Goal: Task Accomplishment & Management: Complete application form

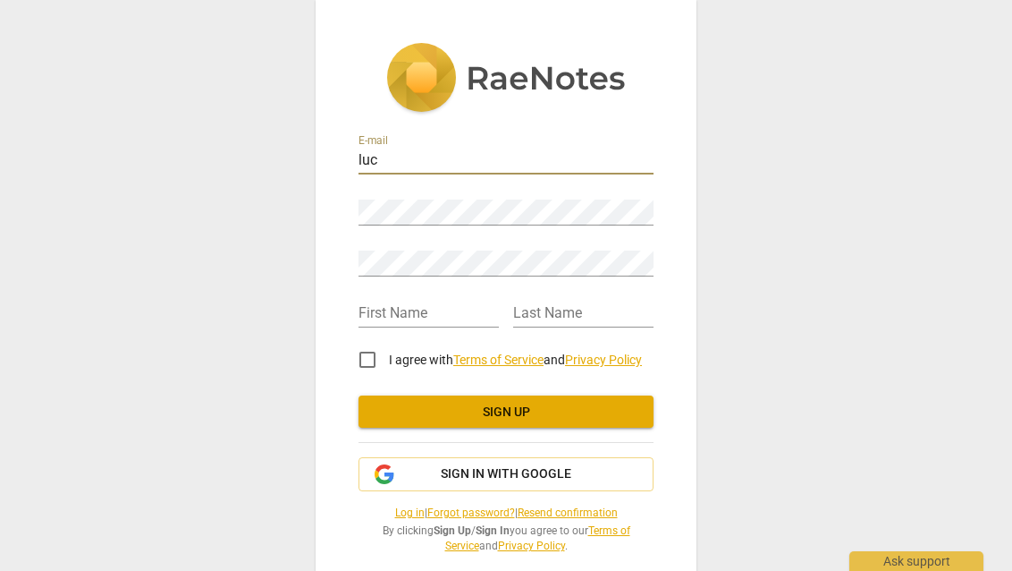
type input "[PERSON_NAME]"
type input "[EMAIL_ADDRESS][DOMAIN_NAME]"
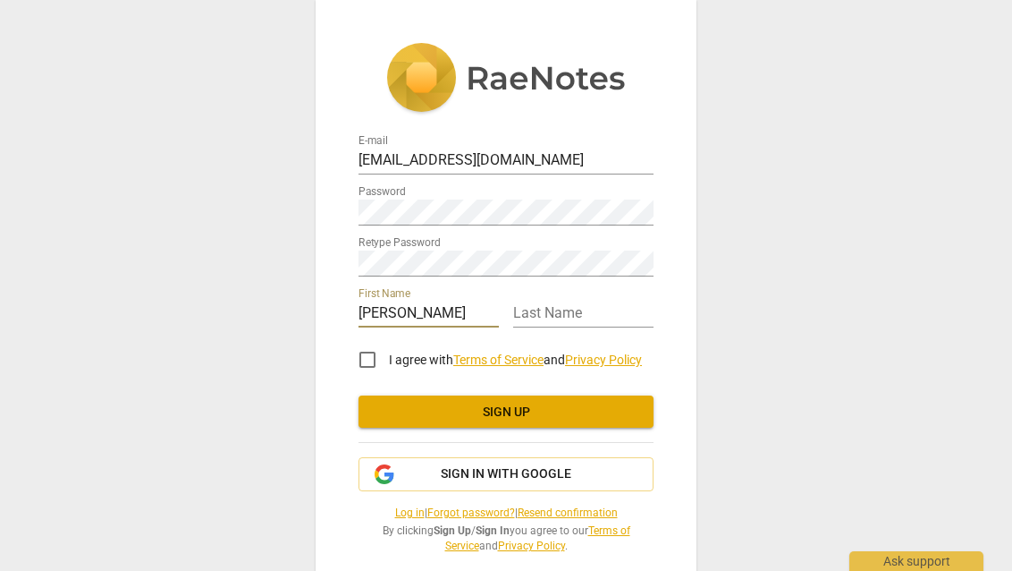
type input "Luca"
type input "Koenig"
click at [369, 363] on input "I agree with Terms of Service and Privacy Policy" at bounding box center [367, 359] width 43 height 43
checkbox input "true"
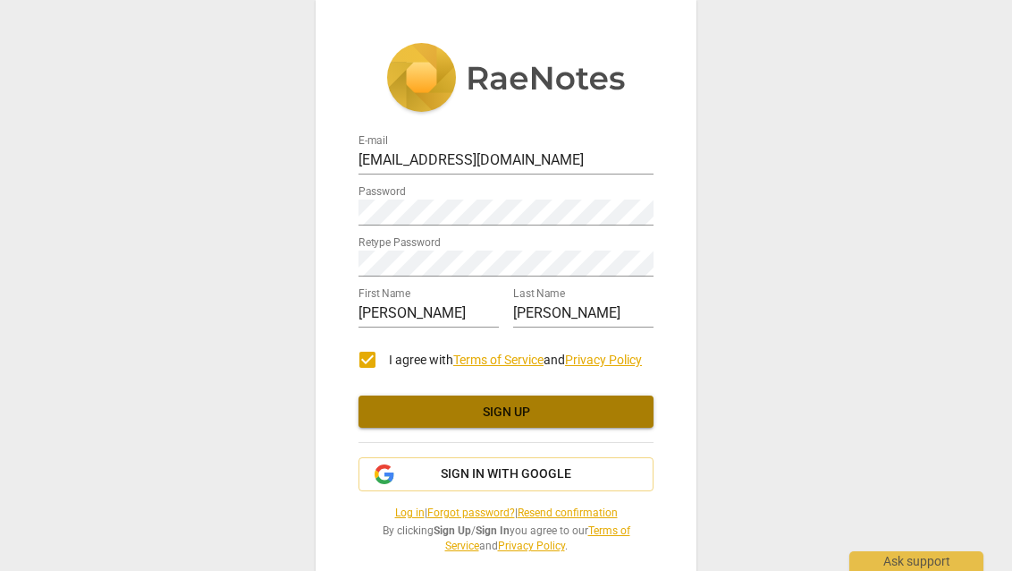
click at [464, 421] on button "Sign up" at bounding box center [506, 411] width 295 height 32
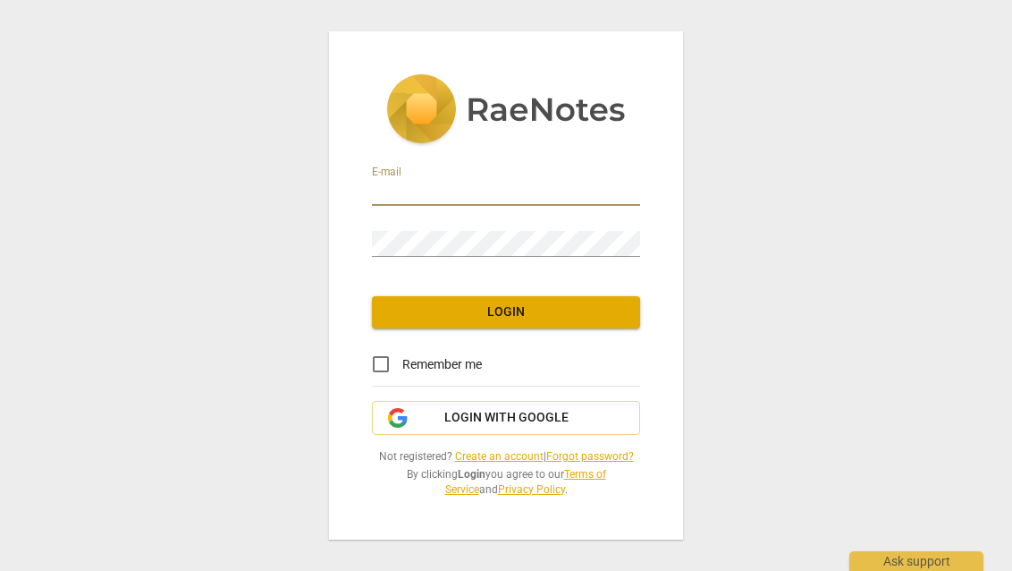
type input "[EMAIL_ADDRESS][DOMAIN_NAME]"
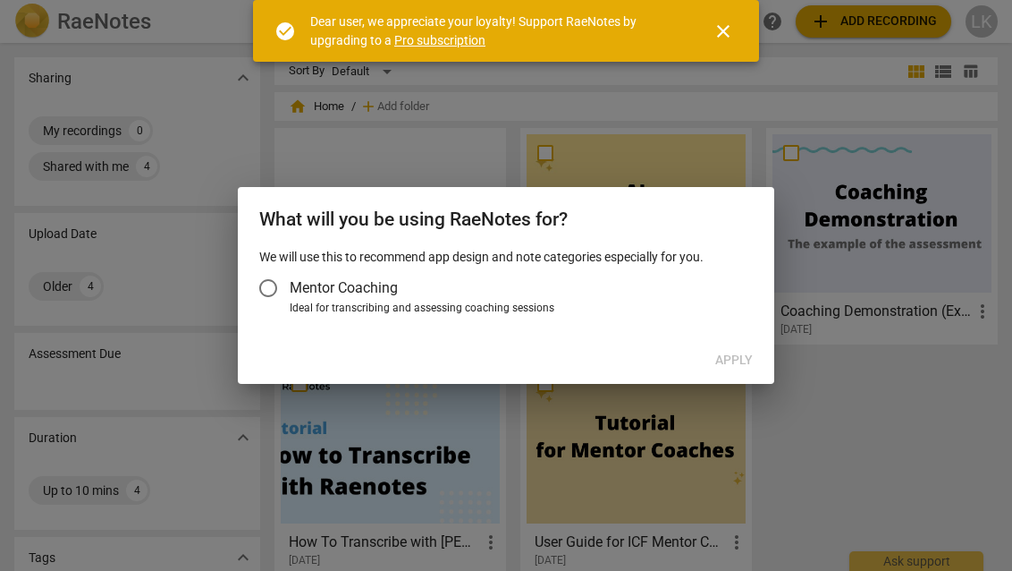
click at [266, 283] on input "Mentor Coaching" at bounding box center [268, 288] width 43 height 43
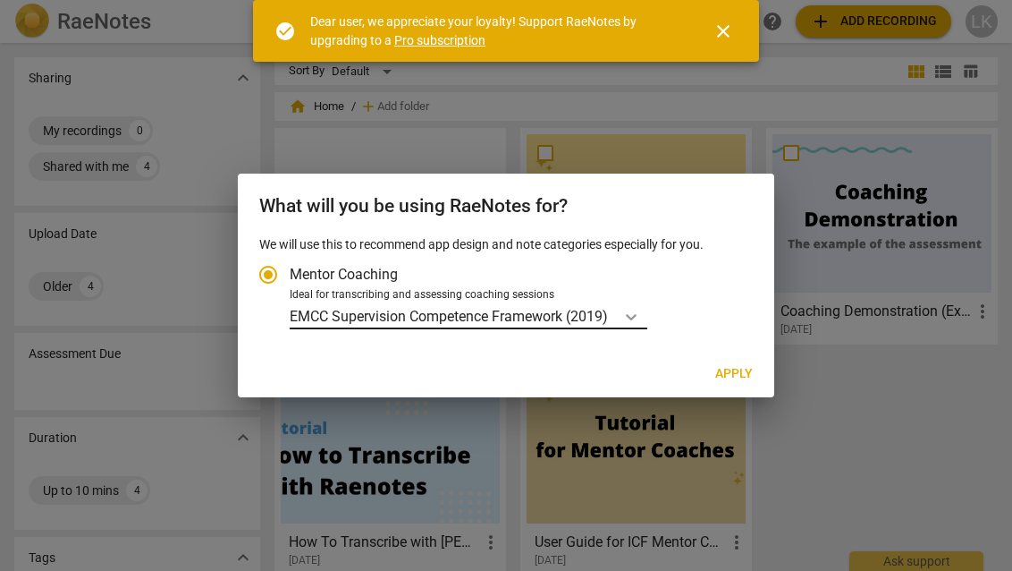
click at [630, 313] on icon "Account type" at bounding box center [631, 317] width 18 height 18
click at [0, 0] on input "Ideal for transcribing and assessing coaching sessions EMCC Supervision Compete…" at bounding box center [0, 0] width 0 height 0
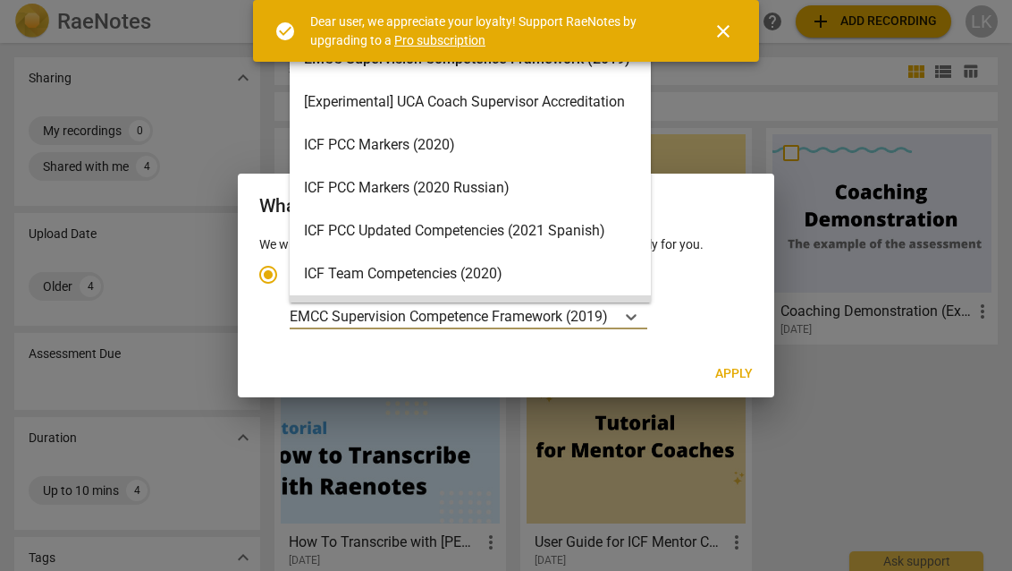
scroll to position [50, 0]
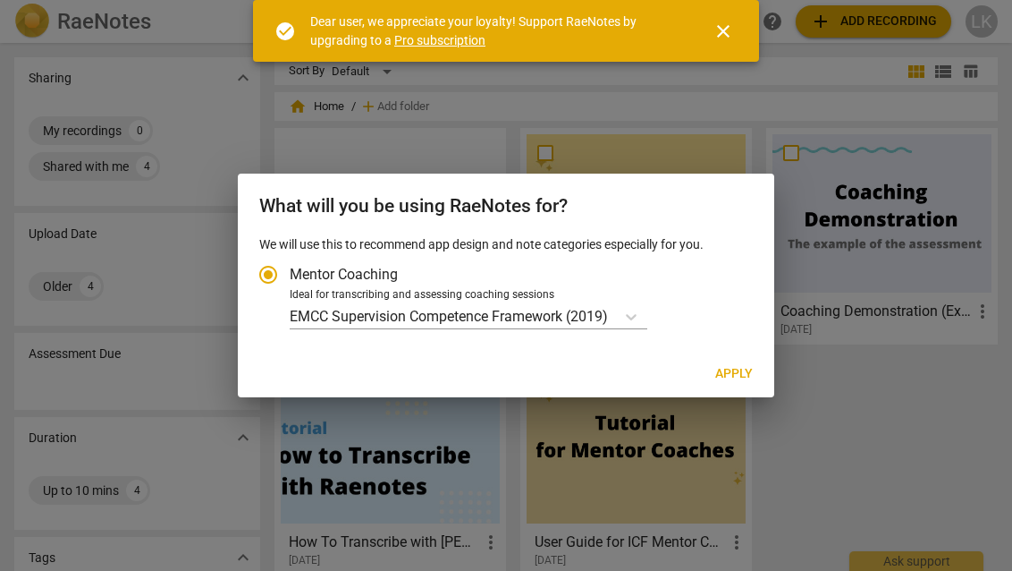
click at [720, 27] on span "close" at bounding box center [723, 31] width 21 height 21
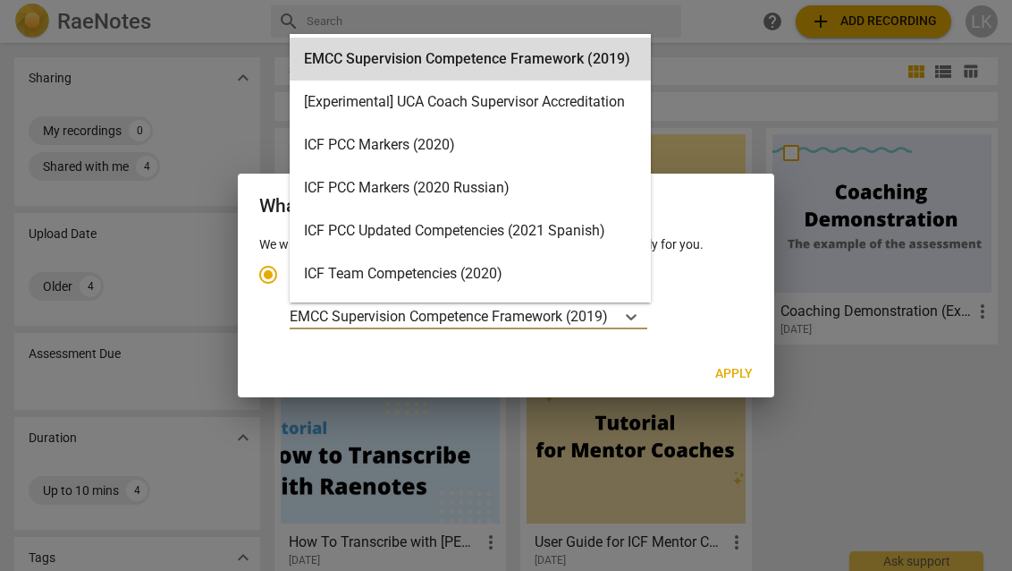
click at [410, 320] on p "EMCC Supervision Competence Framework (2019)" at bounding box center [449, 316] width 318 height 21
click at [0, 0] on input "Ideal for transcribing and assessing coaching sessions EMCC Supervision Compete…" at bounding box center [0, 0] width 0 height 0
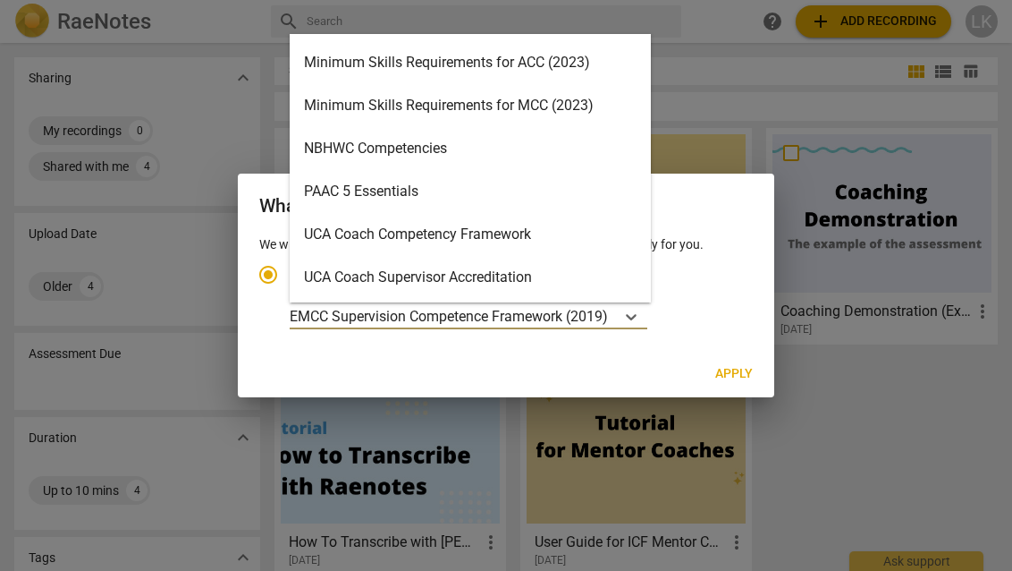
scroll to position [383, 0]
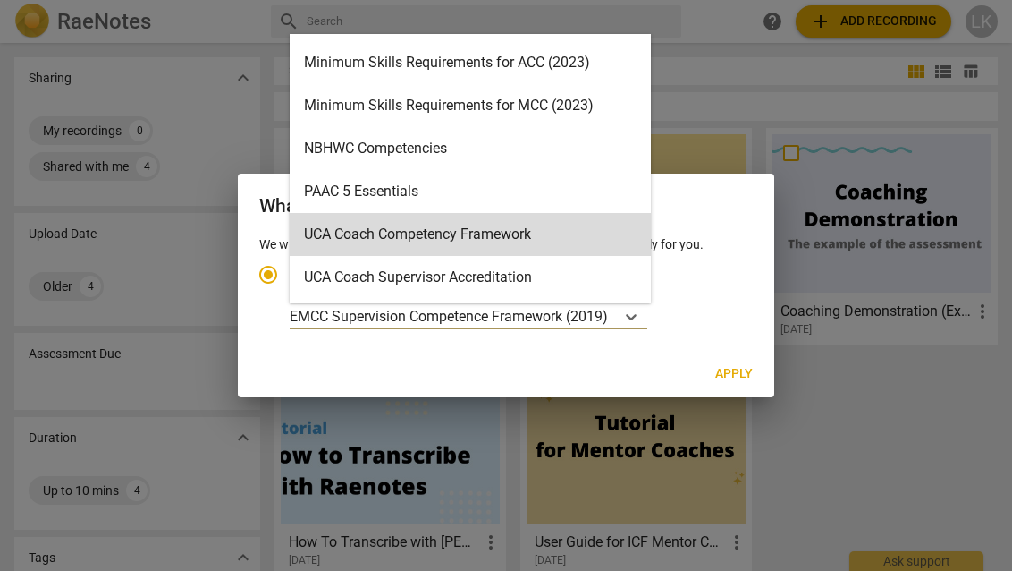
click at [696, 274] on label "Mentor Coaching" at bounding box center [497, 274] width 501 height 43
click at [290, 274] on input "Mentor Coaching" at bounding box center [268, 274] width 43 height 43
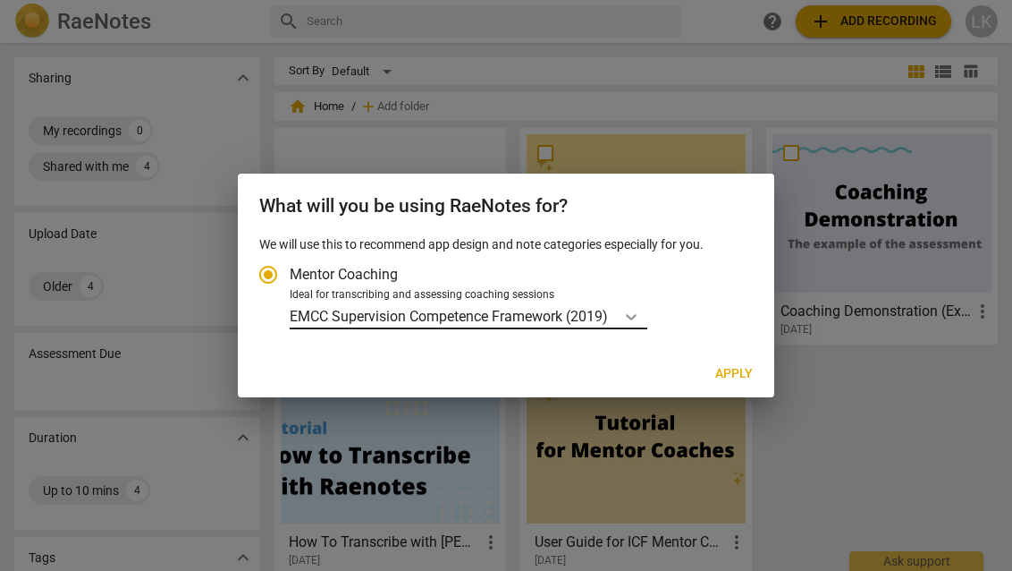
click at [629, 313] on icon "Account type" at bounding box center [631, 317] width 18 height 18
click at [0, 0] on input "Ideal for transcribing and assessing coaching sessions EMCC Supervision Compete…" at bounding box center [0, 0] width 0 height 0
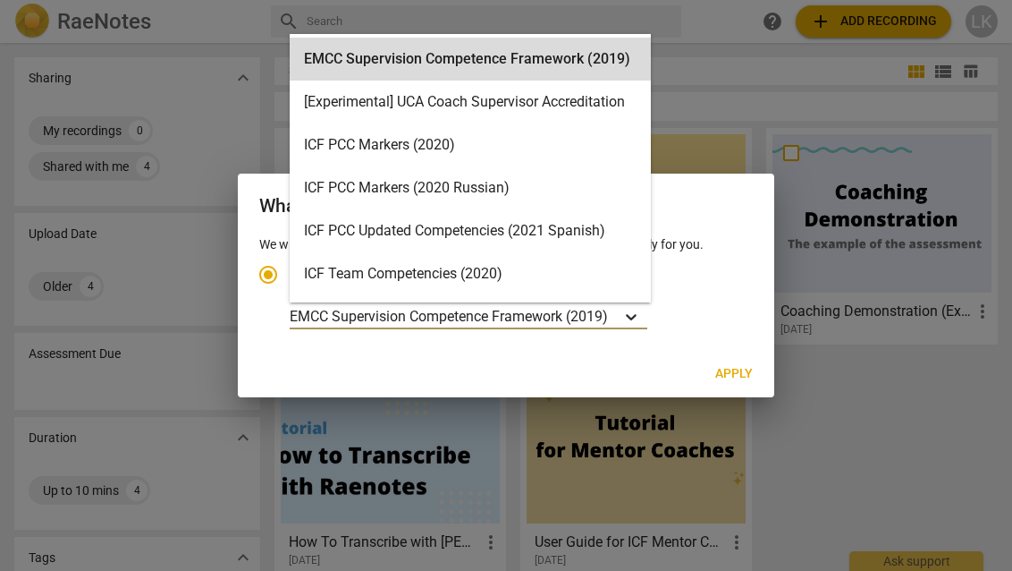
click at [634, 315] on icon "Account type" at bounding box center [631, 317] width 18 height 18
click at [0, 0] on input "Ideal for transcribing and assessing coaching sessions EMCC Supervision Compete…" at bounding box center [0, 0] width 0 height 0
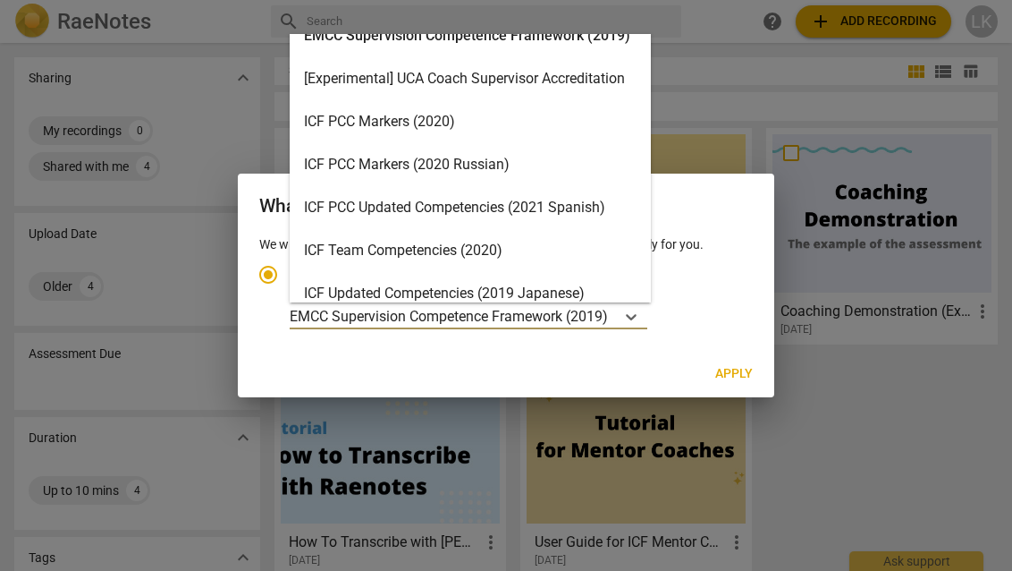
scroll to position [0, 0]
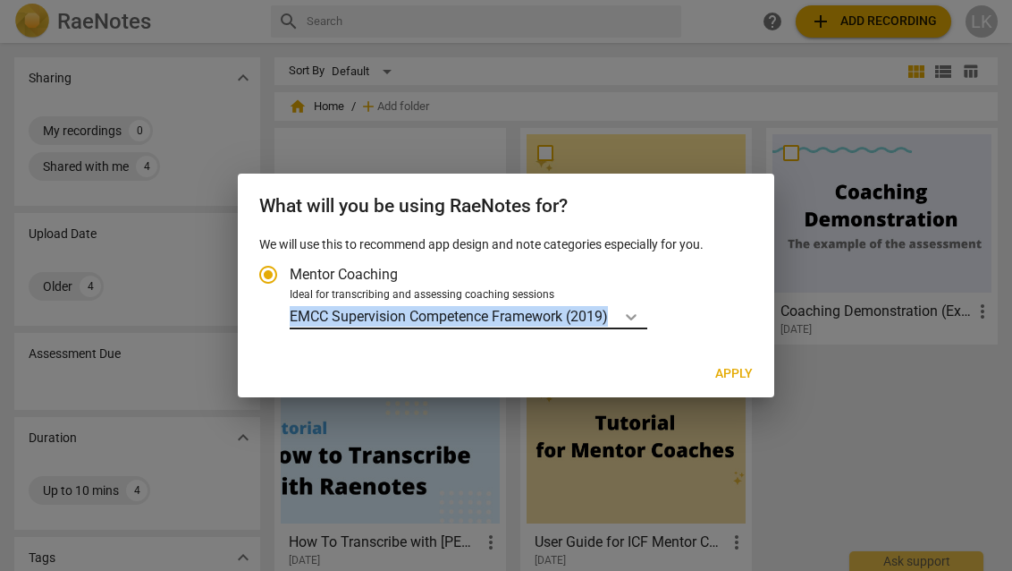
drag, startPoint x: 289, startPoint y: 320, endPoint x: 626, endPoint y: 325, distance: 337.2
click at [626, 325] on label "Ideal for transcribing and assessing coaching sessions EMCC Supervision Compete…" at bounding box center [497, 308] width 501 height 42
click at [0, 0] on input "Ideal for transcribing and assessing coaching sessions EMCC Supervision Compete…" at bounding box center [0, 0] width 0 height 0
copy div "EMCC Supervision Competence Framework (2019)"
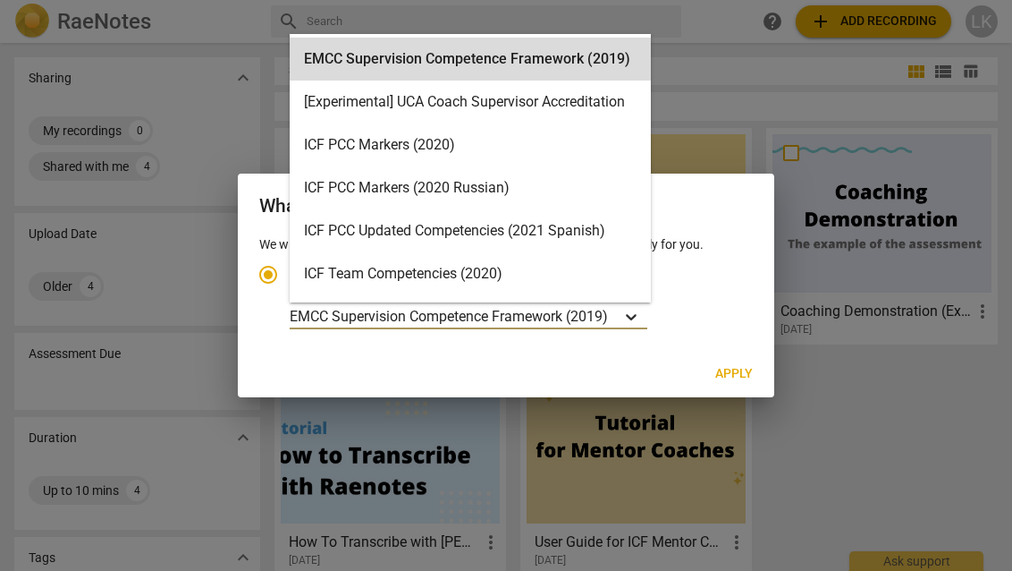
click at [636, 318] on icon "Account type" at bounding box center [631, 317] width 11 height 6
click at [0, 0] on input "Ideal for transcribing and assessing coaching sessions EMCC Supervision Compete…" at bounding box center [0, 0] width 0 height 0
click at [636, 318] on icon "Account type" at bounding box center [631, 317] width 11 height 6
click at [0, 0] on input "Ideal for transcribing and assessing coaching sessions EMCC Supervision Compete…" at bounding box center [0, 0] width 0 height 0
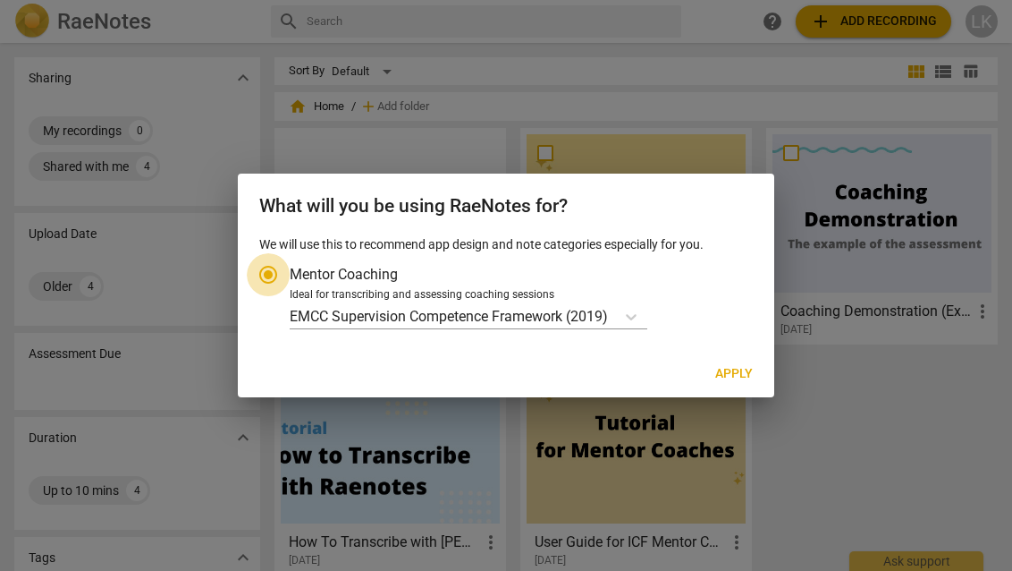
click at [271, 275] on input "Mentor Coaching" at bounding box center [268, 274] width 43 height 43
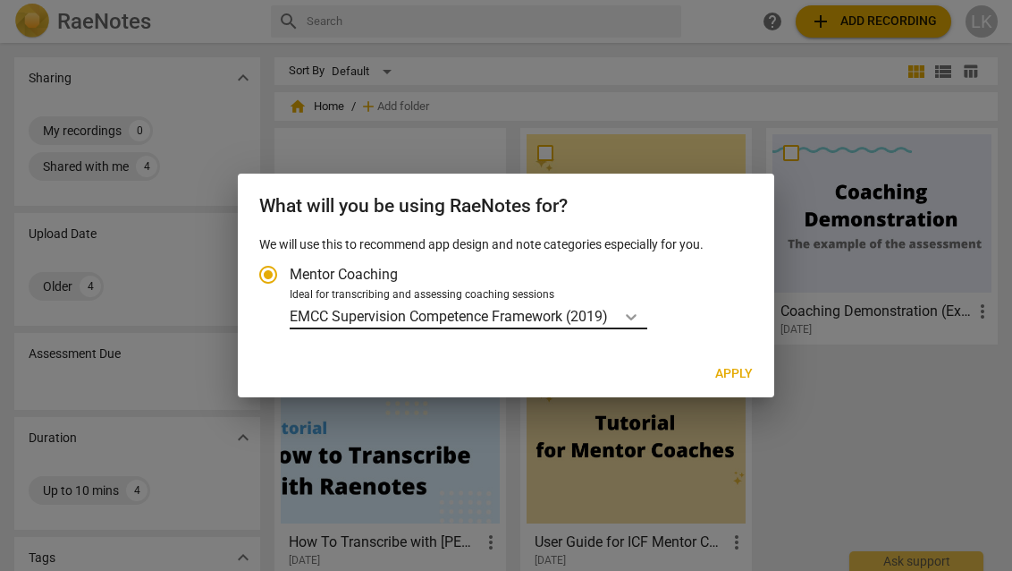
click at [640, 319] on icon "Account type" at bounding box center [631, 317] width 18 height 18
click at [0, 0] on input "Ideal for transcribing and assessing coaching sessions EMCC Supervision Compete…" at bounding box center [0, 0] width 0 height 0
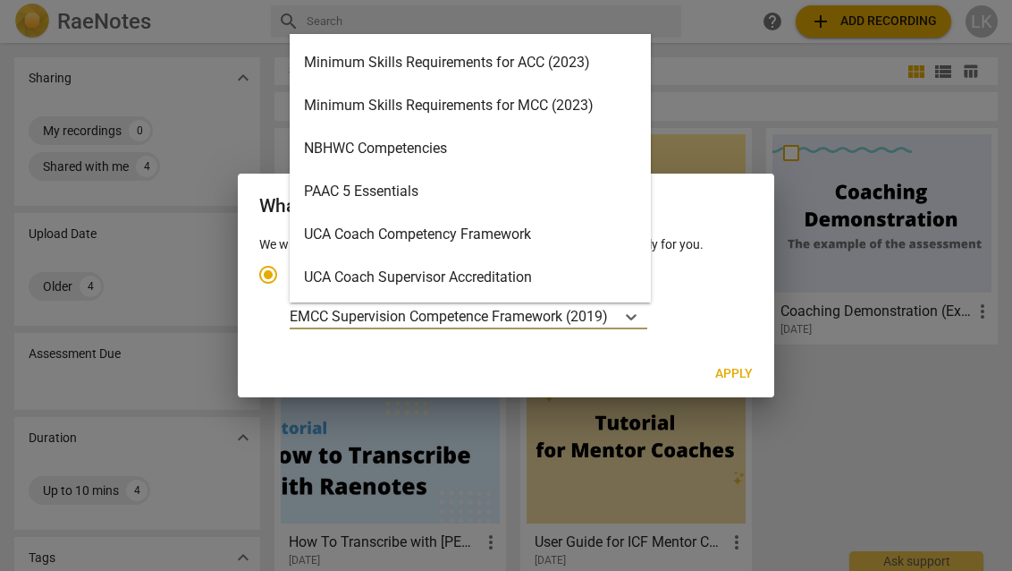
scroll to position [382, 0]
click at [484, 65] on div "Minimum Skills Requirements for ACC (2023)" at bounding box center [470, 63] width 361 height 43
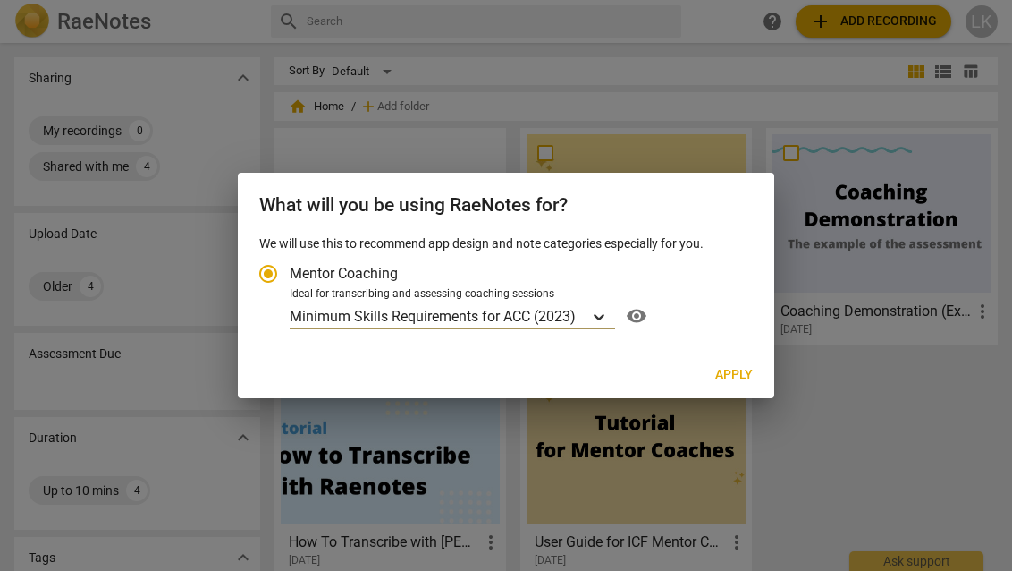
click at [596, 313] on icon "Account type" at bounding box center [599, 317] width 18 height 18
click at [0, 0] on input "Ideal for transcribing and assessing coaching sessions option Minimum Skills Re…" at bounding box center [0, 0] width 0 height 0
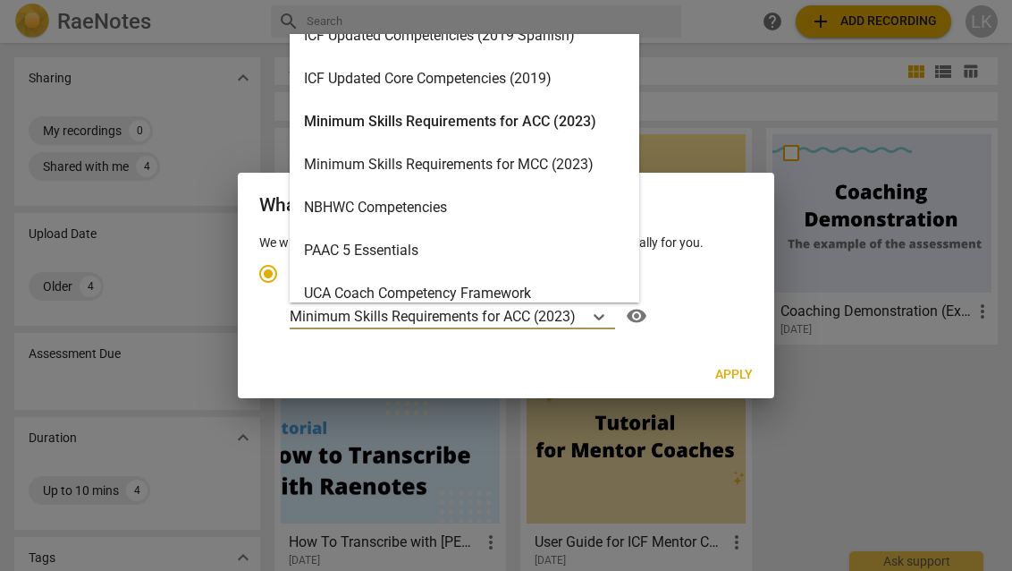
scroll to position [383, 0]
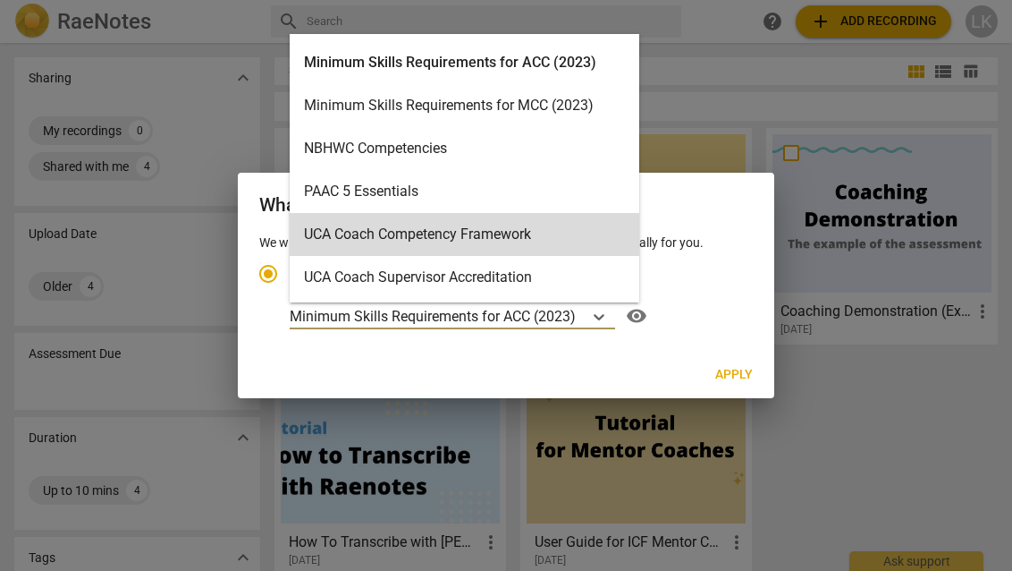
click at [699, 271] on label "Mentor Coaching" at bounding box center [497, 273] width 501 height 43
click at [290, 271] on input "Mentor Coaching" at bounding box center [268, 273] width 43 height 43
radio input "true"
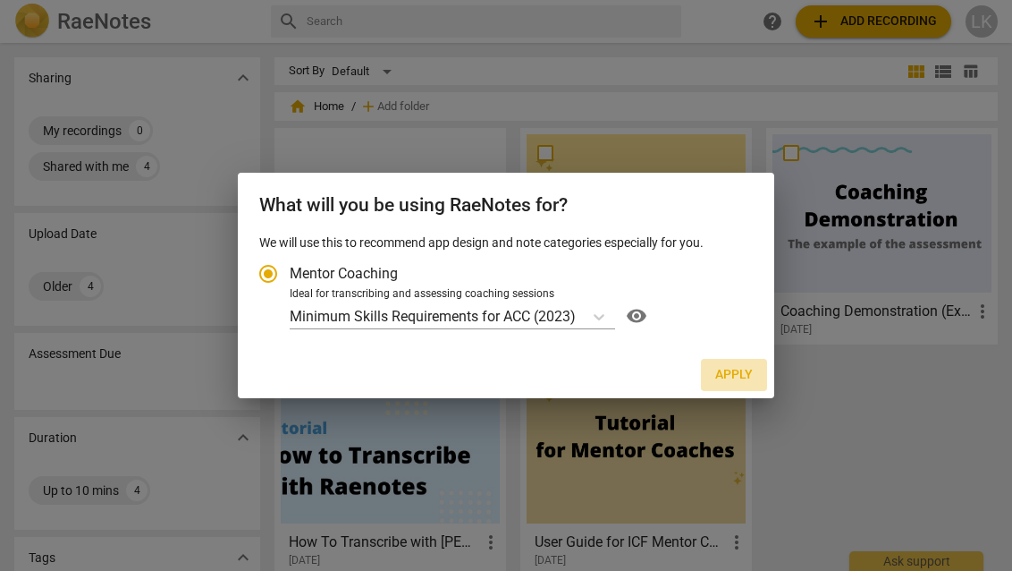
click at [744, 377] on span "Apply" at bounding box center [734, 375] width 38 height 18
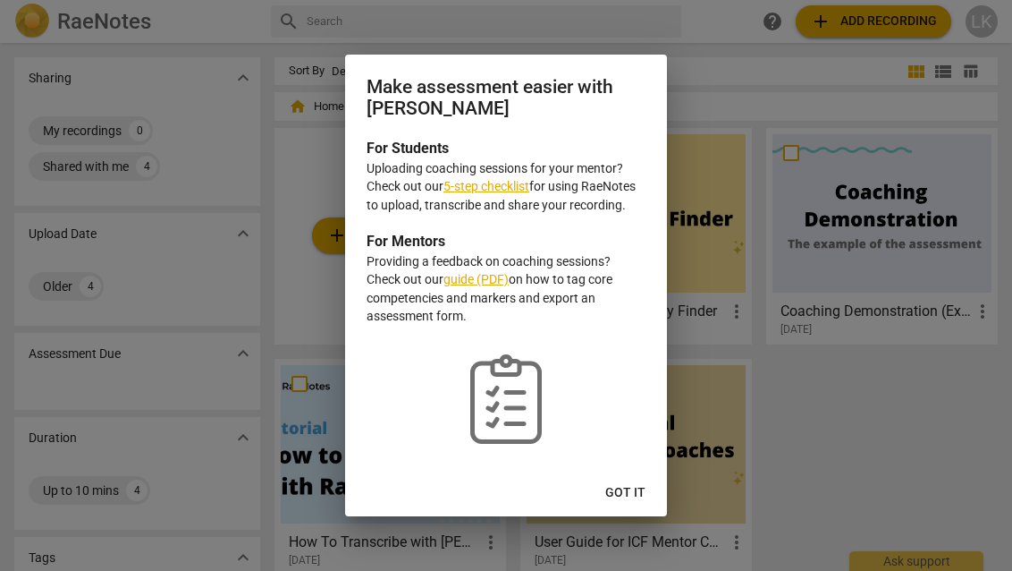
click at [631, 494] on span "Got it" at bounding box center [625, 493] width 40 height 18
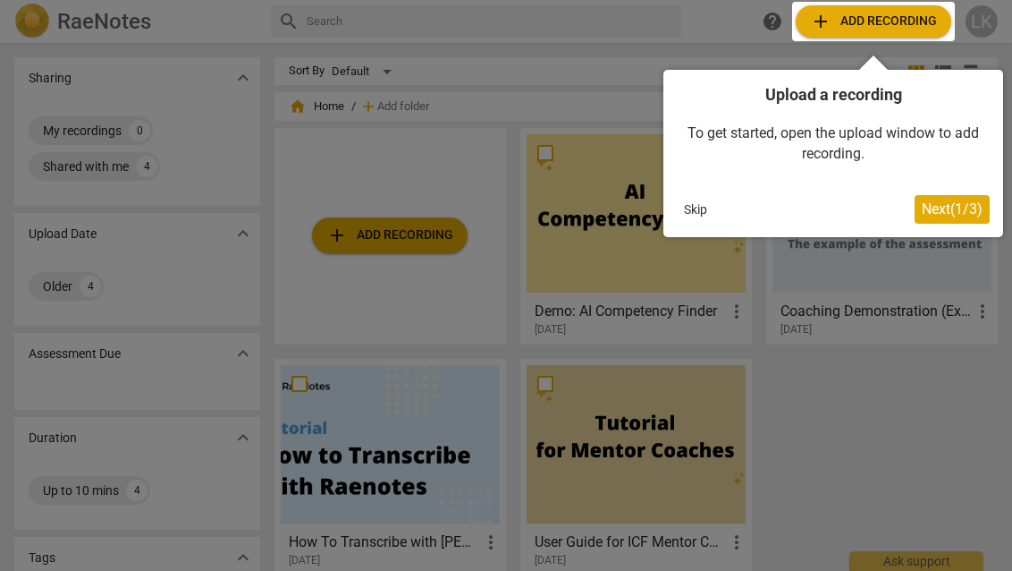
click at [541, 216] on div at bounding box center [506, 285] width 1012 height 571
click at [683, 200] on button "Skip" at bounding box center [696, 209] width 38 height 27
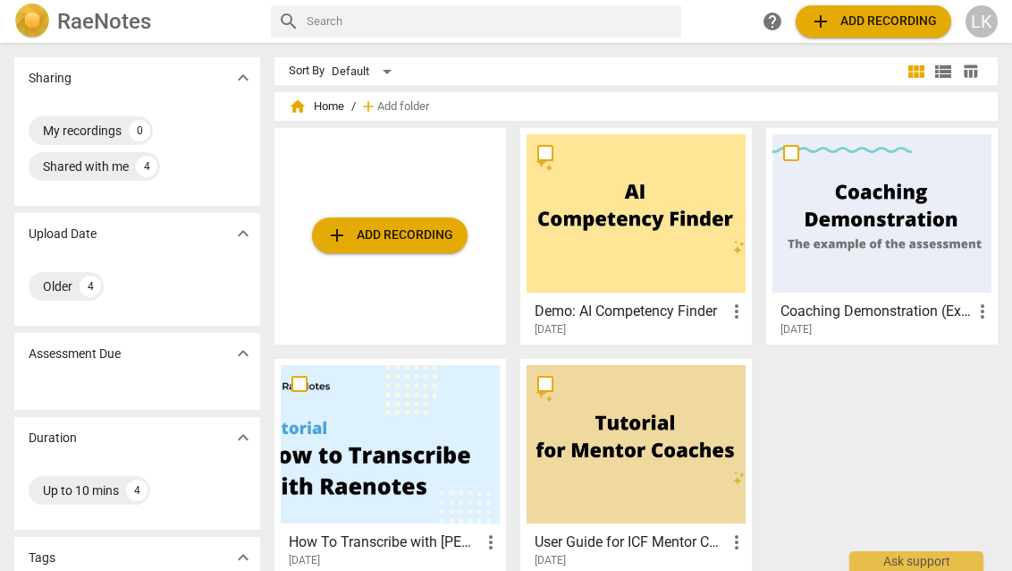
scroll to position [0, 0]
